Goal: Communication & Community: Participate in discussion

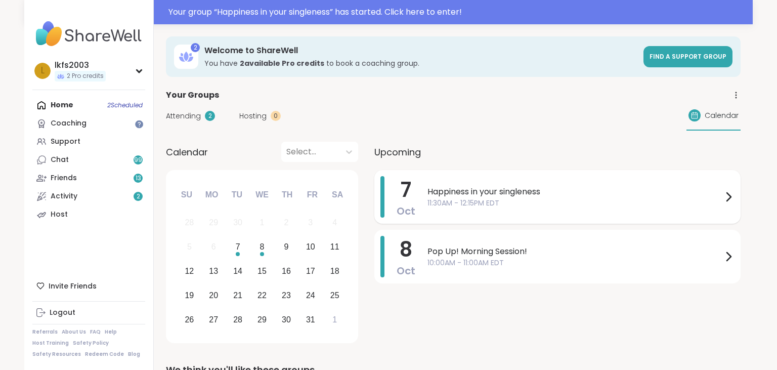
click at [465, 218] on div "7 Oct Happiness in your singleness 11:30AM - 12:15PM EDT" at bounding box center [557, 197] width 366 height 54
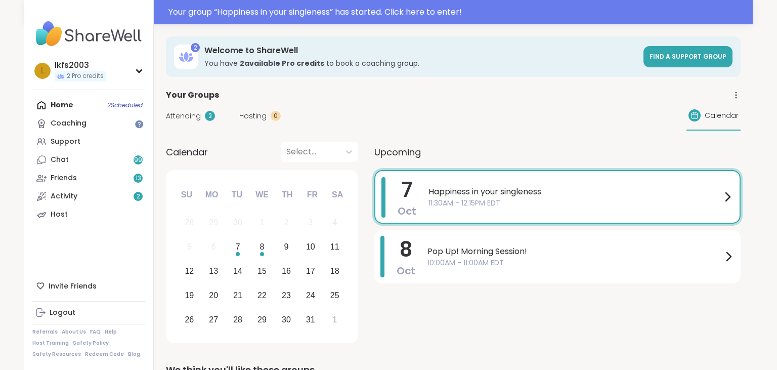
click at [466, 198] on span "11:30AM - 12:15PM EDT" at bounding box center [574, 203] width 293 height 11
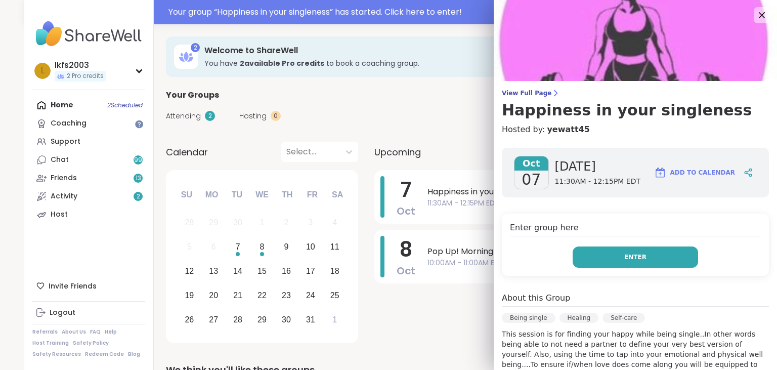
click at [602, 250] on button "Enter" at bounding box center [634, 256] width 125 height 21
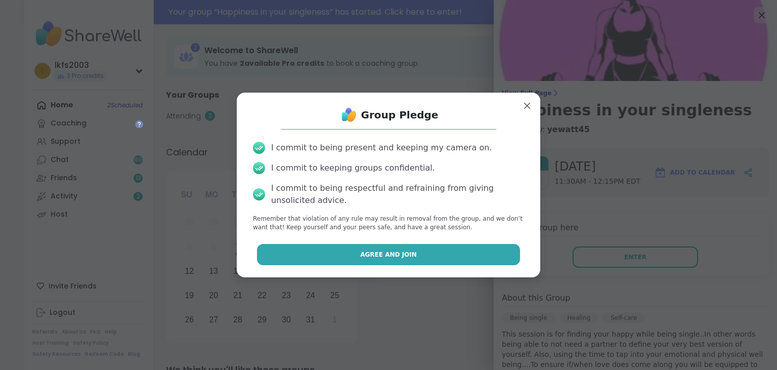
click at [505, 251] on button "Agree and Join" at bounding box center [388, 254] width 263 height 21
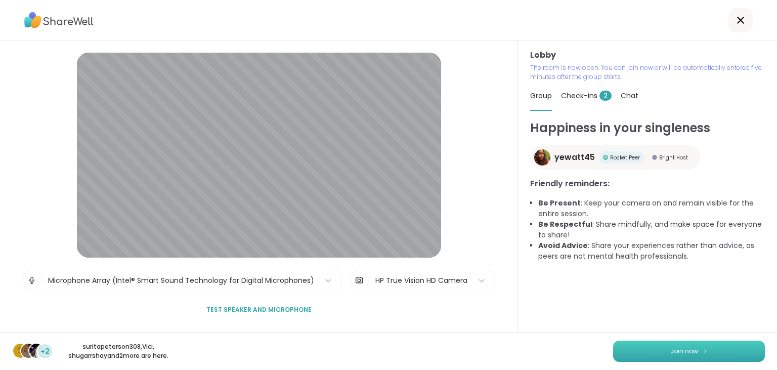
click at [652, 342] on button "Join now" at bounding box center [689, 350] width 152 height 21
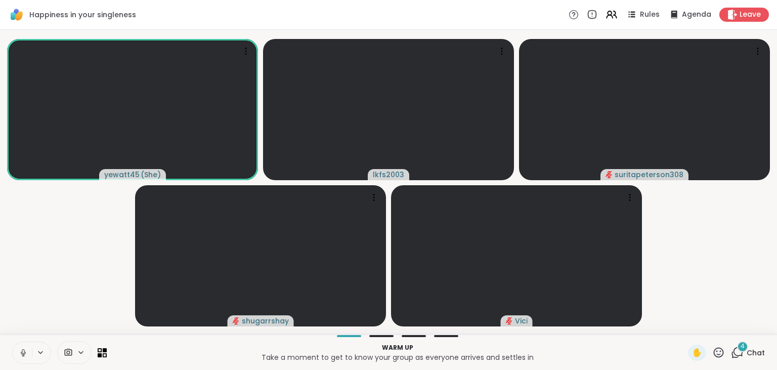
click at [22, 359] on button at bounding box center [22, 352] width 19 height 21
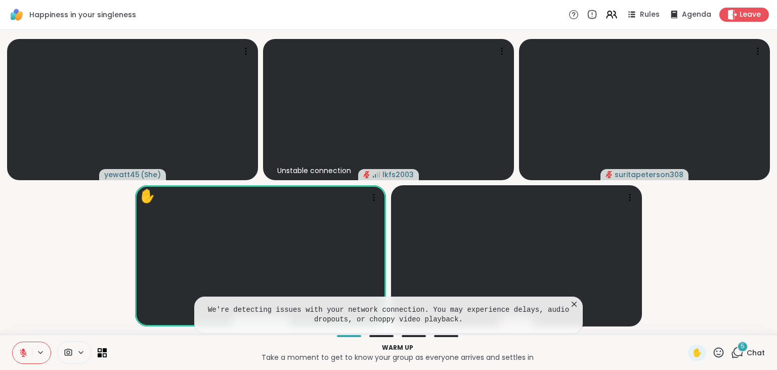
click at [20, 354] on icon at bounding box center [23, 352] width 9 height 9
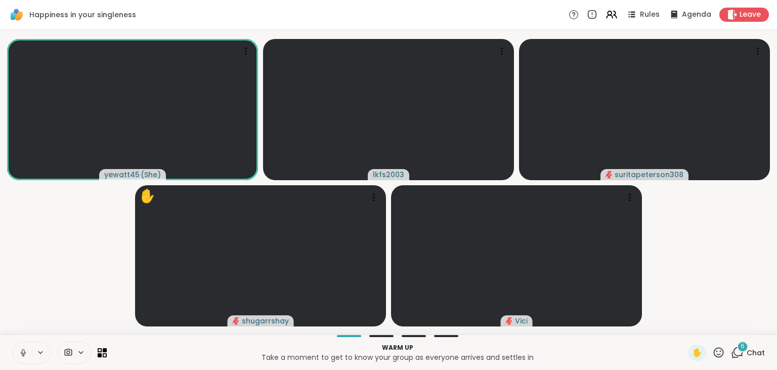
click at [23, 355] on icon at bounding box center [23, 355] width 3 height 1
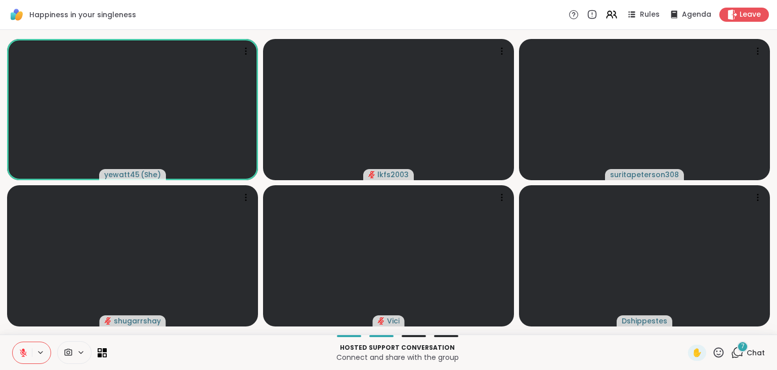
click at [25, 348] on icon at bounding box center [23, 352] width 9 height 9
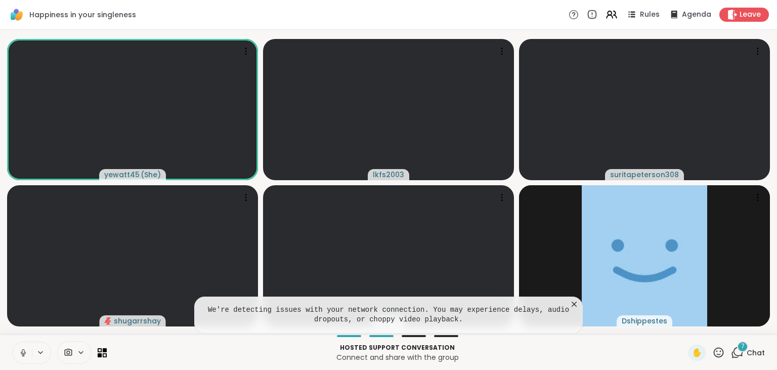
click at [23, 354] on icon at bounding box center [23, 352] width 9 height 9
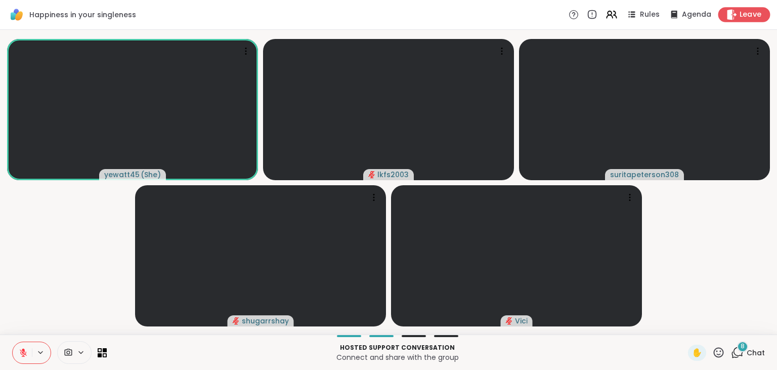
click at [758, 17] on span "Leave" at bounding box center [750, 15] width 22 height 11
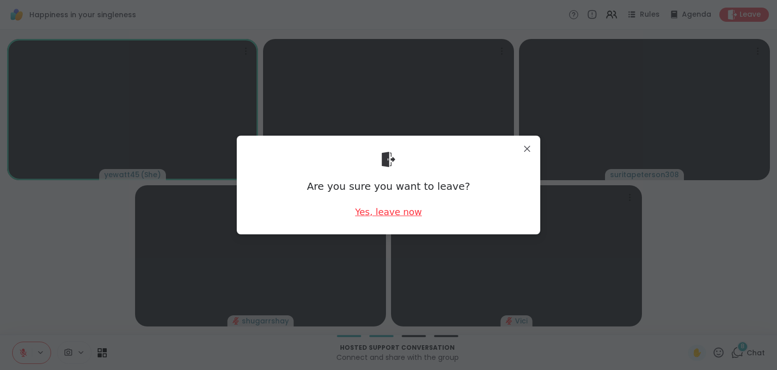
click at [405, 216] on div "Yes, leave now" at bounding box center [388, 211] width 67 height 13
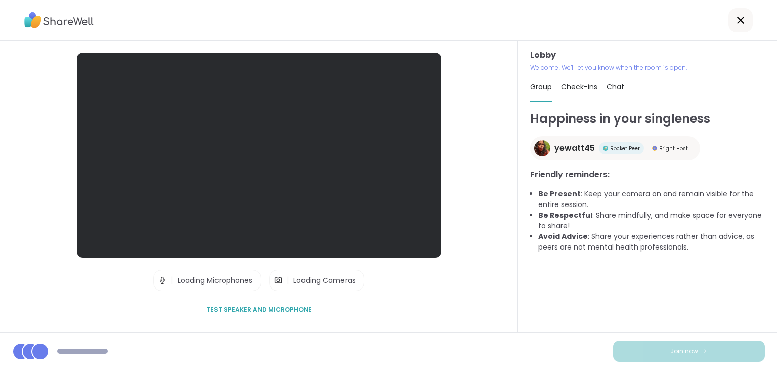
click at [588, 259] on div "Happiness in your singleness yewatt45 Rocket Peer Bright Host Friendly reminder…" at bounding box center [647, 216] width 235 height 213
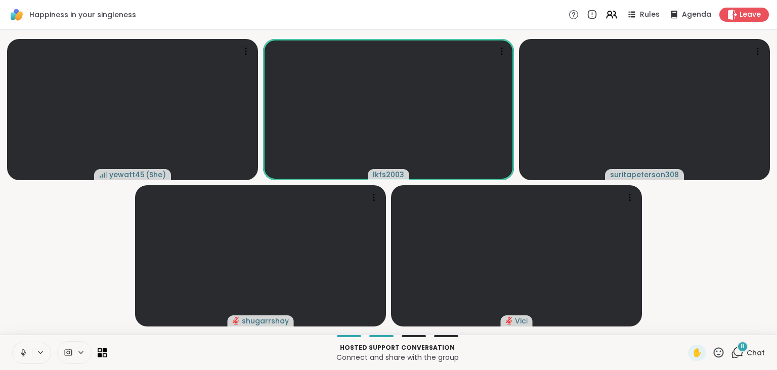
click at [25, 352] on icon at bounding box center [23, 352] width 5 height 3
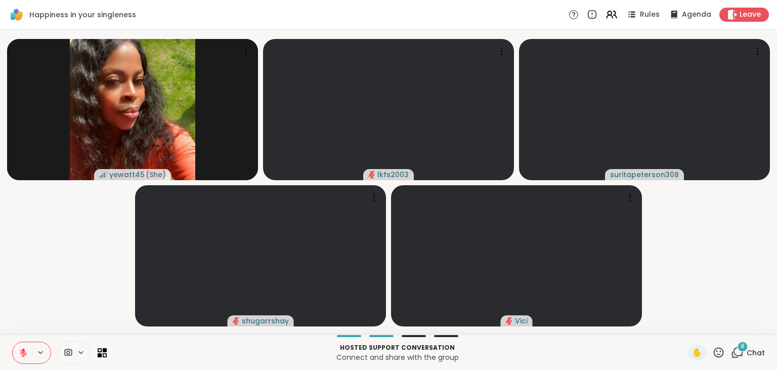
click at [19, 354] on icon at bounding box center [23, 352] width 9 height 9
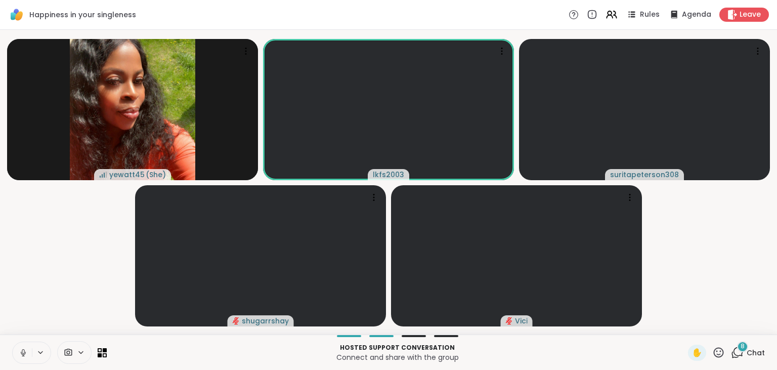
click at [19, 354] on icon at bounding box center [23, 352] width 9 height 9
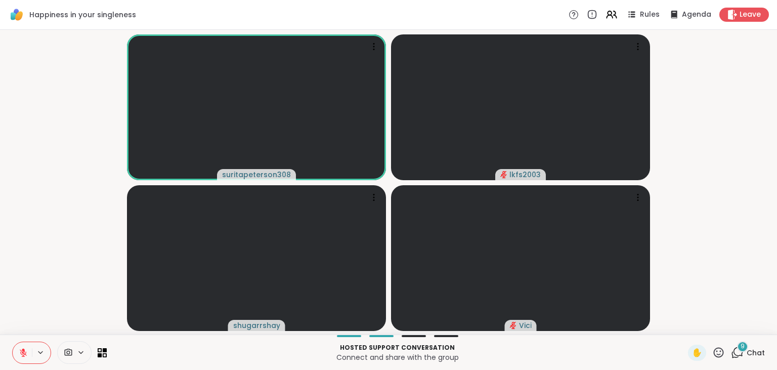
click at [23, 350] on icon at bounding box center [23, 350] width 3 height 4
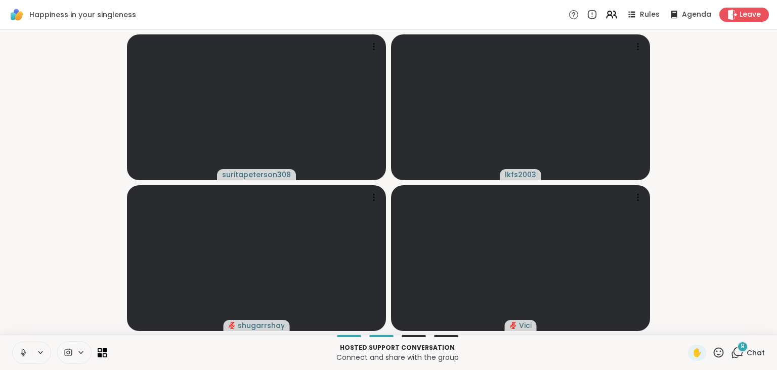
click at [22, 351] on icon at bounding box center [23, 351] width 3 height 5
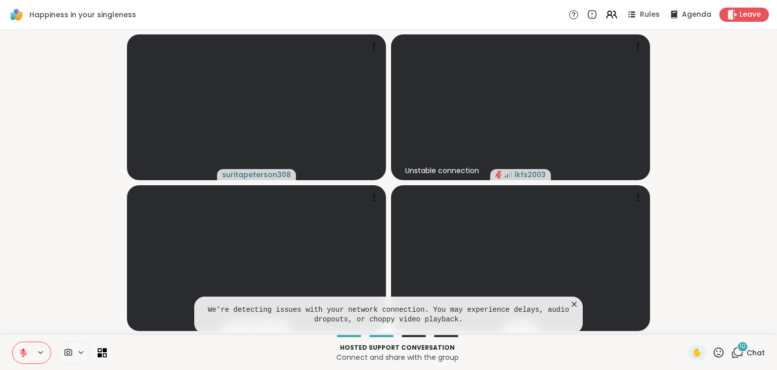
click at [572, 302] on icon at bounding box center [573, 303] width 5 height 5
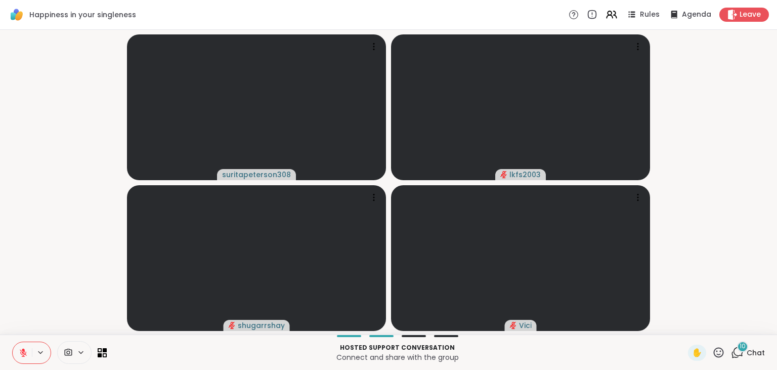
click at [23, 349] on icon at bounding box center [23, 350] width 3 height 4
click at [23, 349] on icon at bounding box center [23, 352] width 9 height 9
click at [24, 353] on icon at bounding box center [23, 352] width 9 height 9
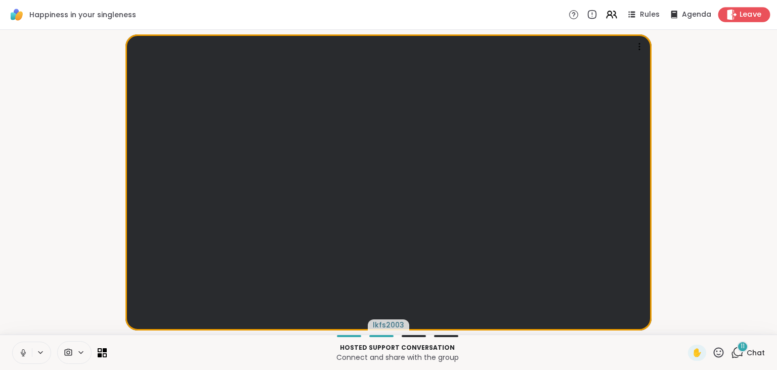
click at [756, 11] on span "Leave" at bounding box center [750, 15] width 22 height 11
click at [761, 11] on span "Leave" at bounding box center [750, 15] width 22 height 11
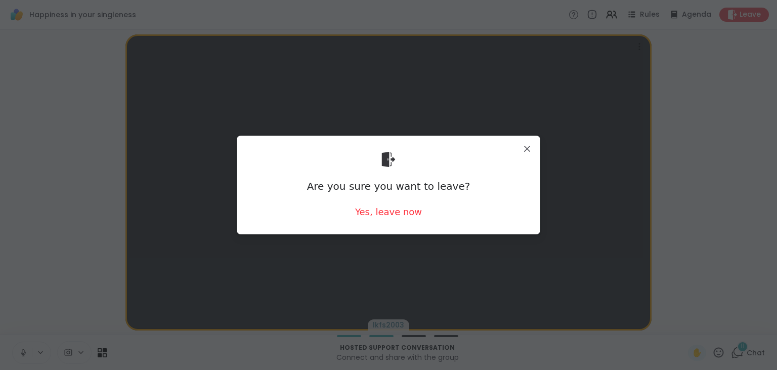
click at [422, 214] on div "Are you sure you want to leave? Yes, leave now" at bounding box center [388, 185] width 287 height 82
